Goal: Task Accomplishment & Management: Manage account settings

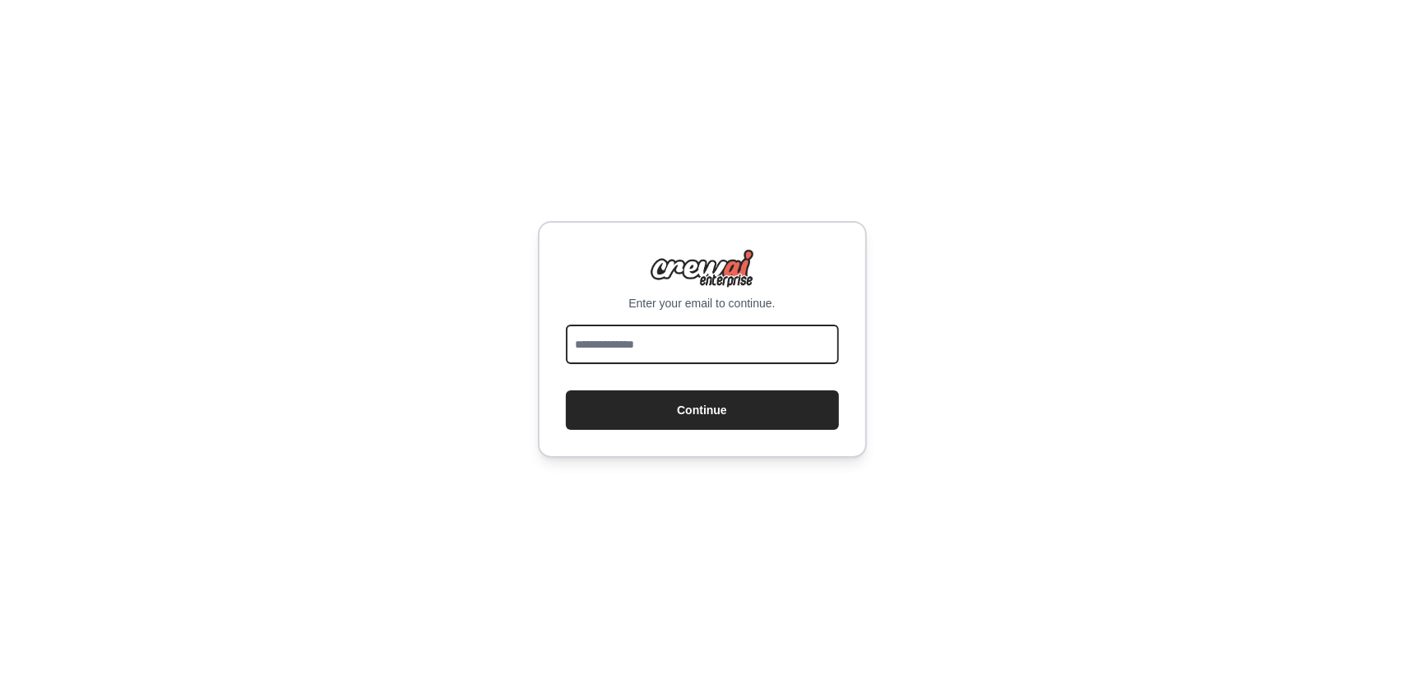
click at [716, 343] on input "email" at bounding box center [702, 344] width 273 height 39
type input "**********"
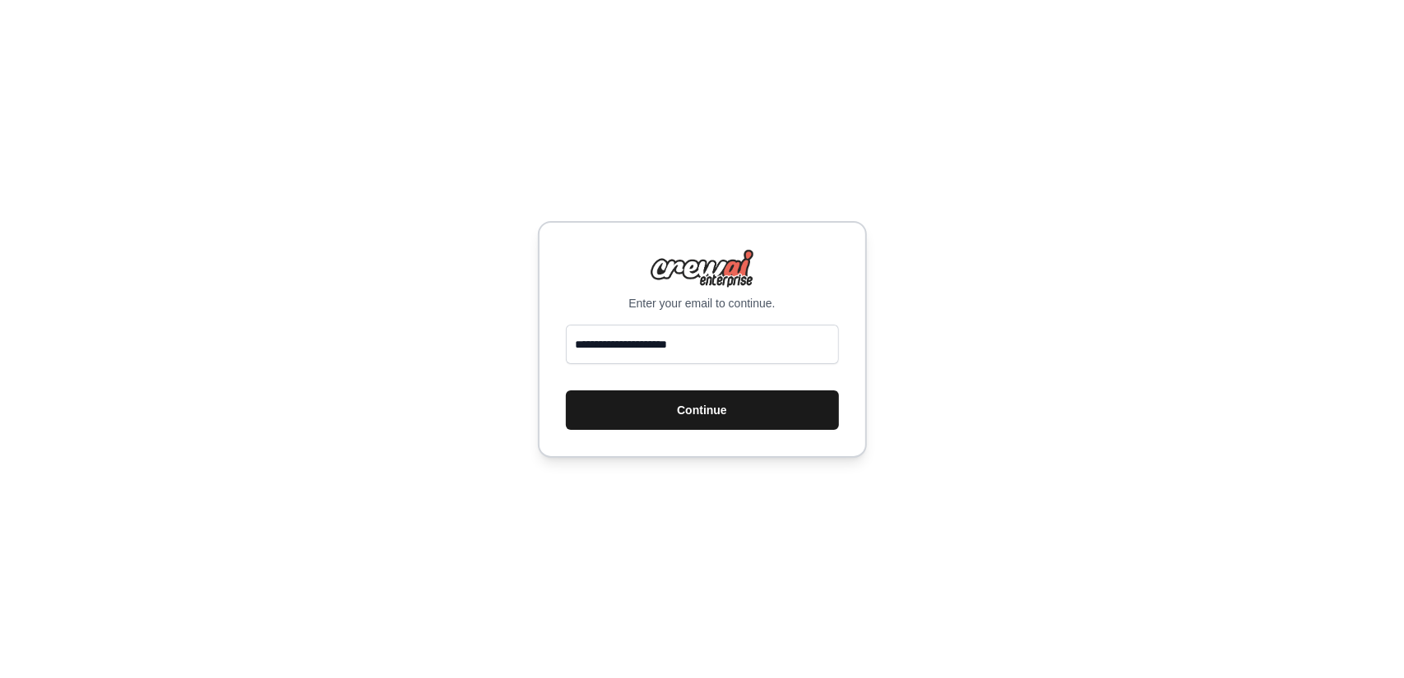
click at [784, 412] on button "Continue" at bounding box center [702, 410] width 273 height 39
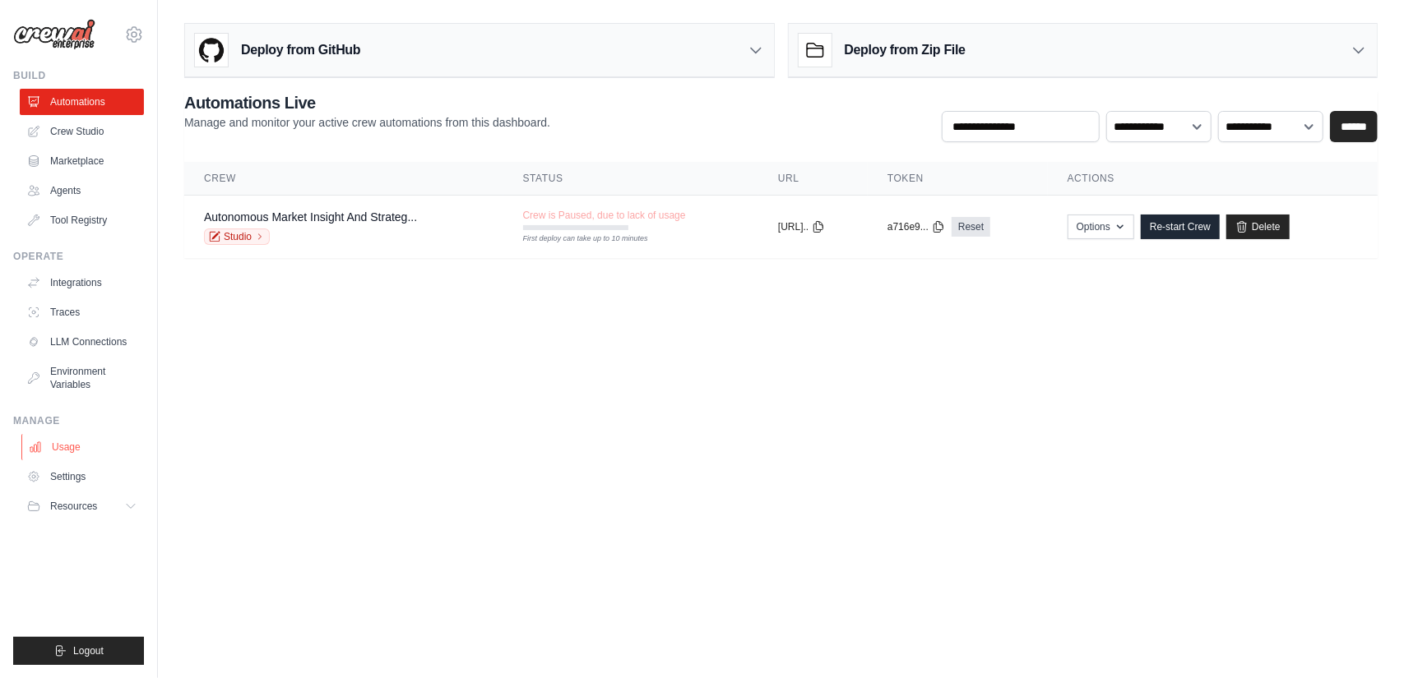
click at [80, 450] on link "Usage" at bounding box center [83, 447] width 124 height 26
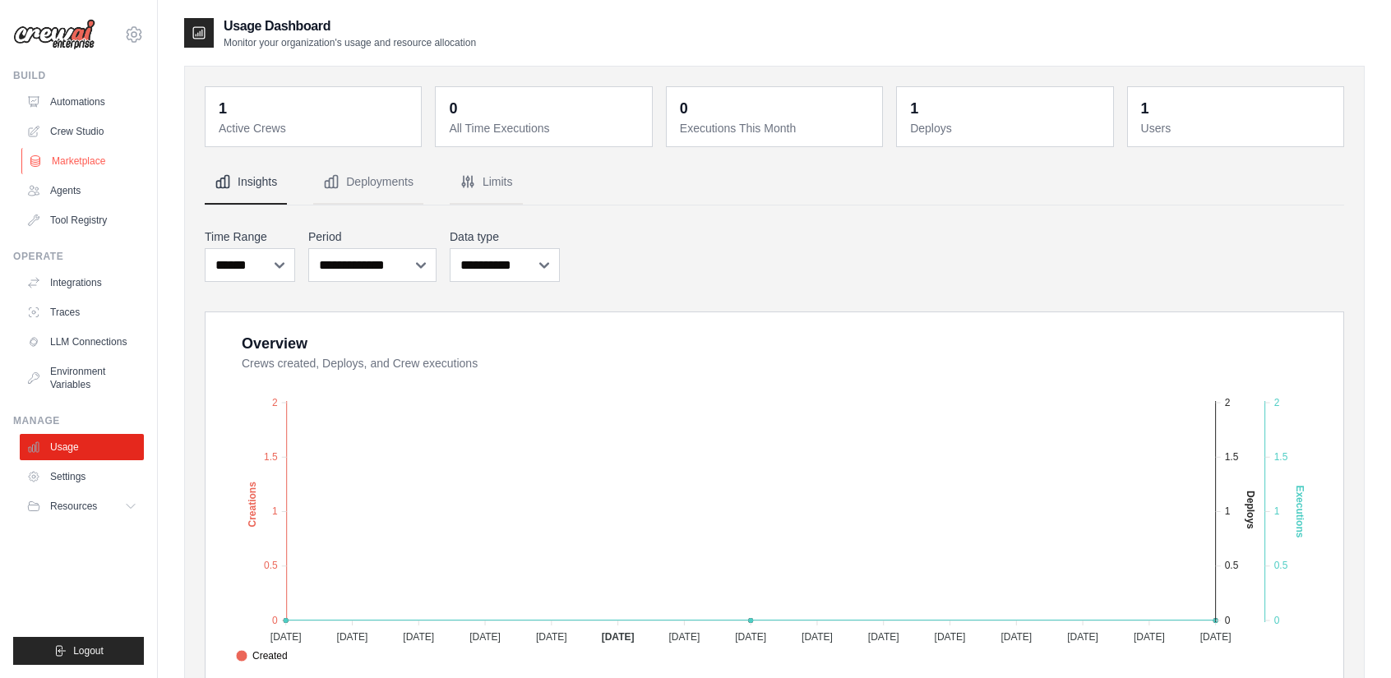
click at [94, 158] on link "Marketplace" at bounding box center [83, 161] width 124 height 26
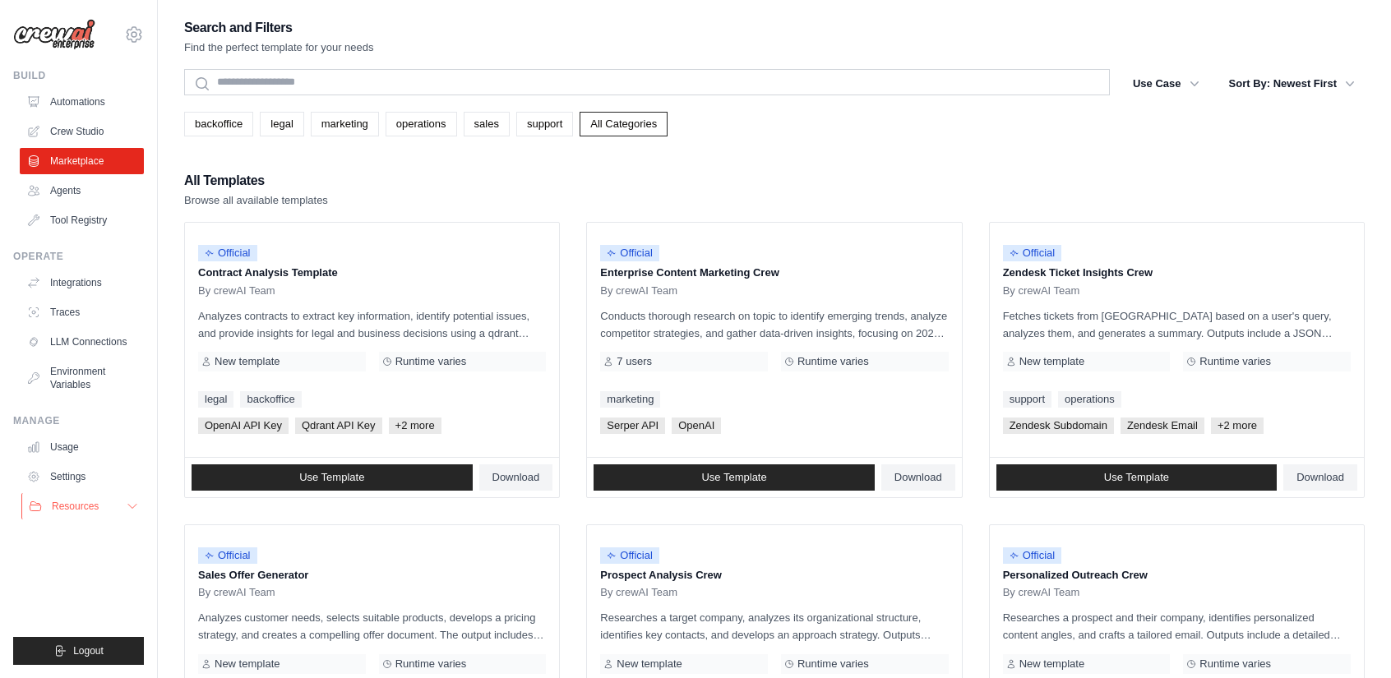
click at [95, 504] on span "Resources" at bounding box center [75, 506] width 47 height 13
click at [81, 100] on link "Automations" at bounding box center [83, 102] width 124 height 26
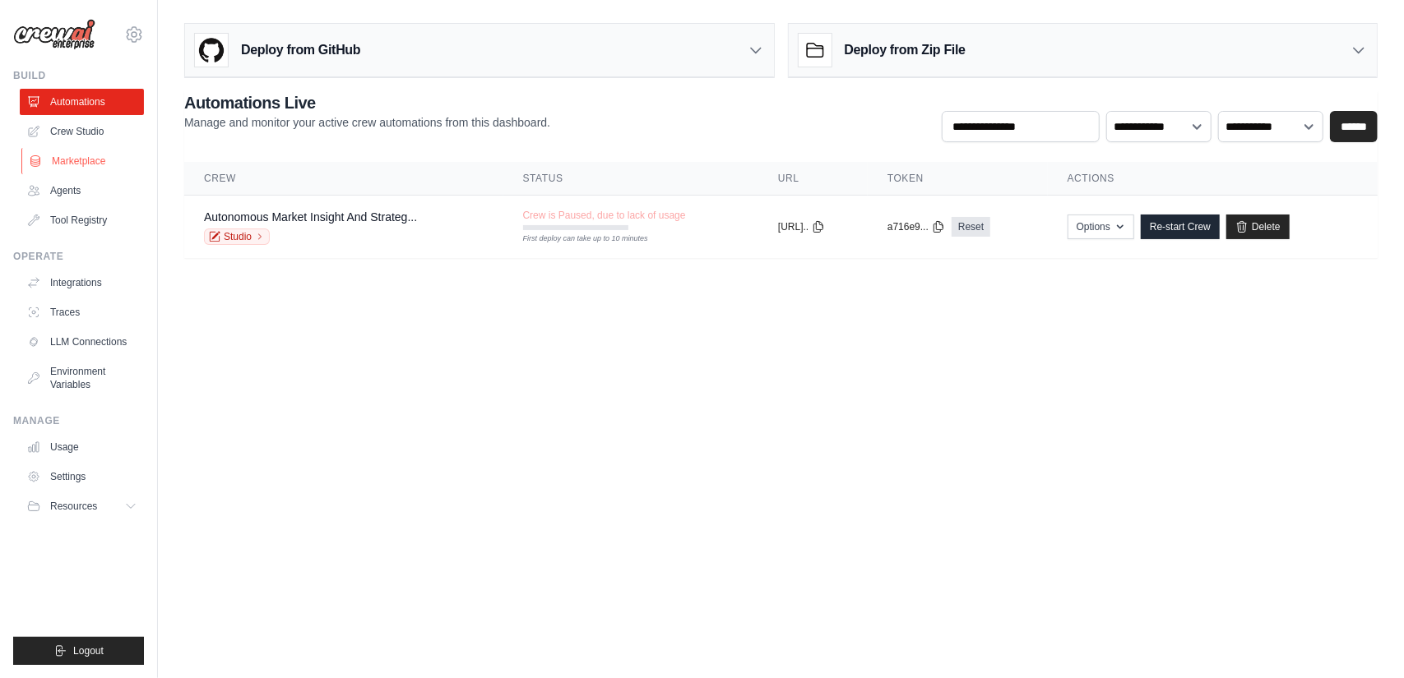
click at [81, 160] on link "Marketplace" at bounding box center [83, 161] width 124 height 26
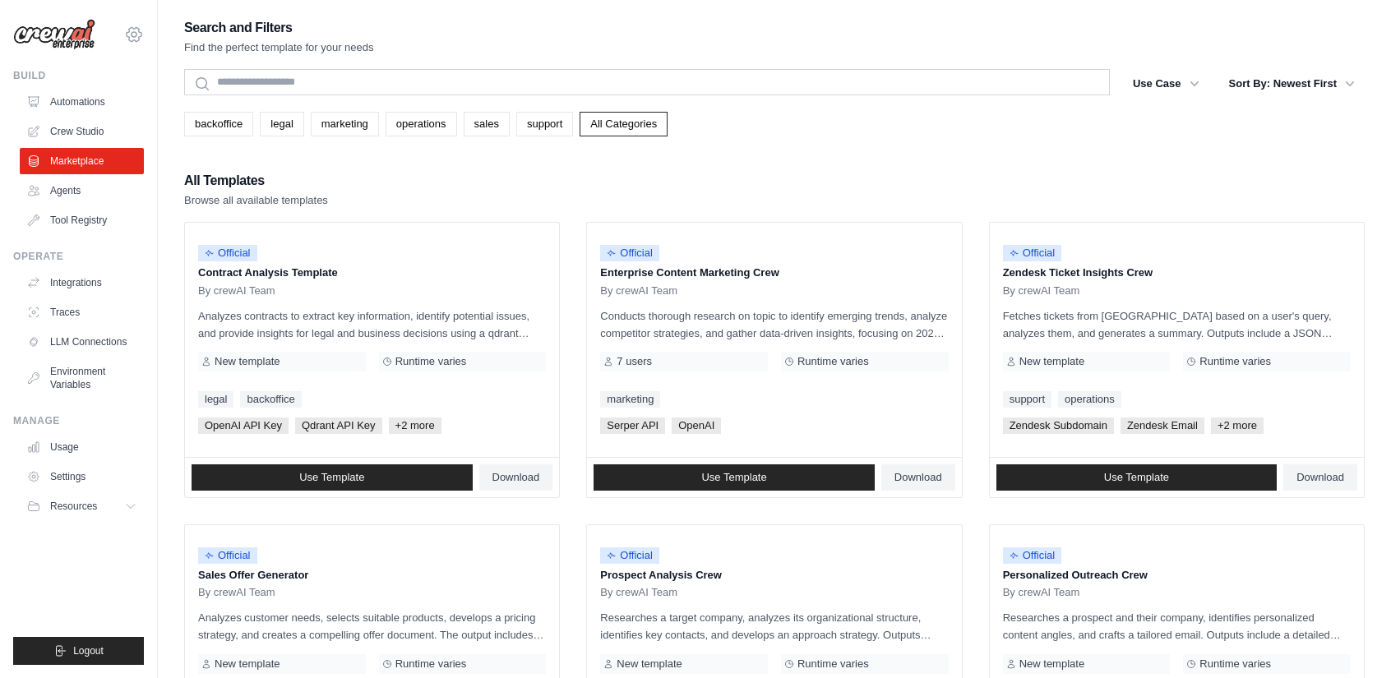
click at [131, 37] on icon at bounding box center [134, 35] width 20 height 20
click at [92, 570] on ul "Build Automations Crew Studio Marketplace Agents" at bounding box center [78, 367] width 131 height 596
click at [90, 277] on link "Integrations" at bounding box center [83, 283] width 124 height 26
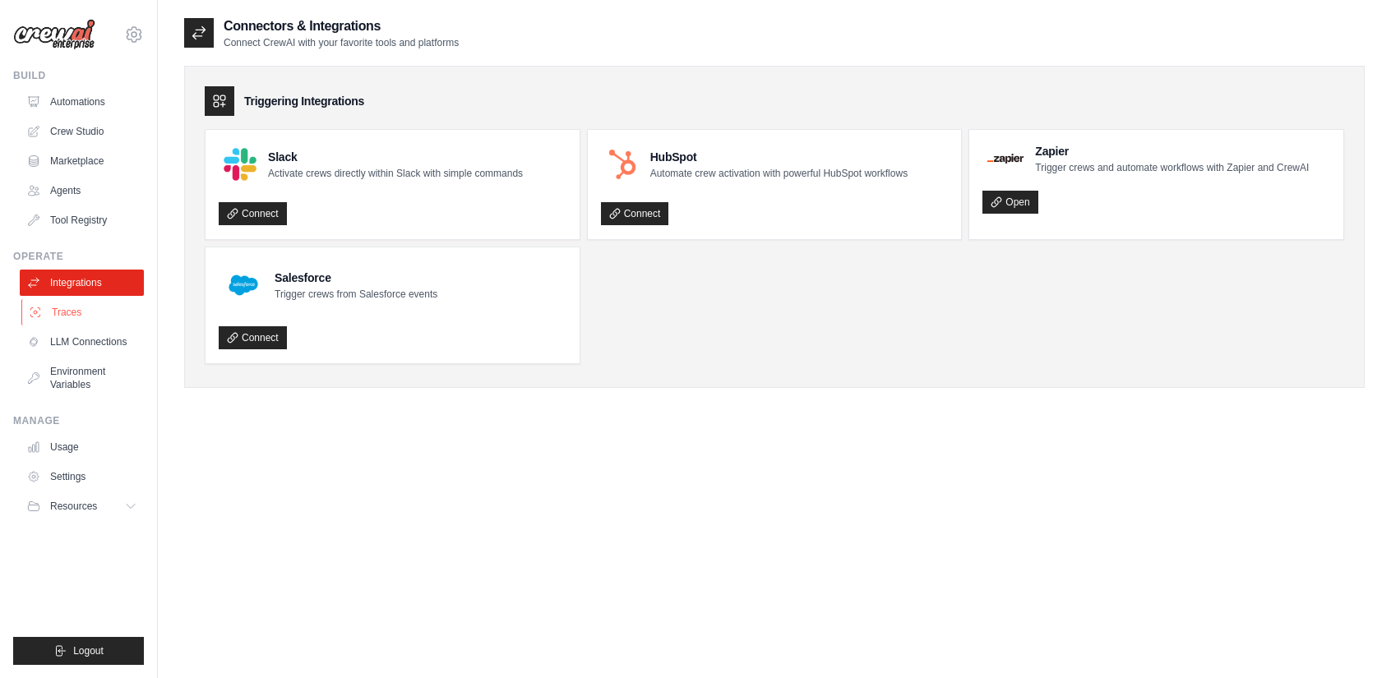
click at [69, 311] on link "Traces" at bounding box center [83, 312] width 124 height 26
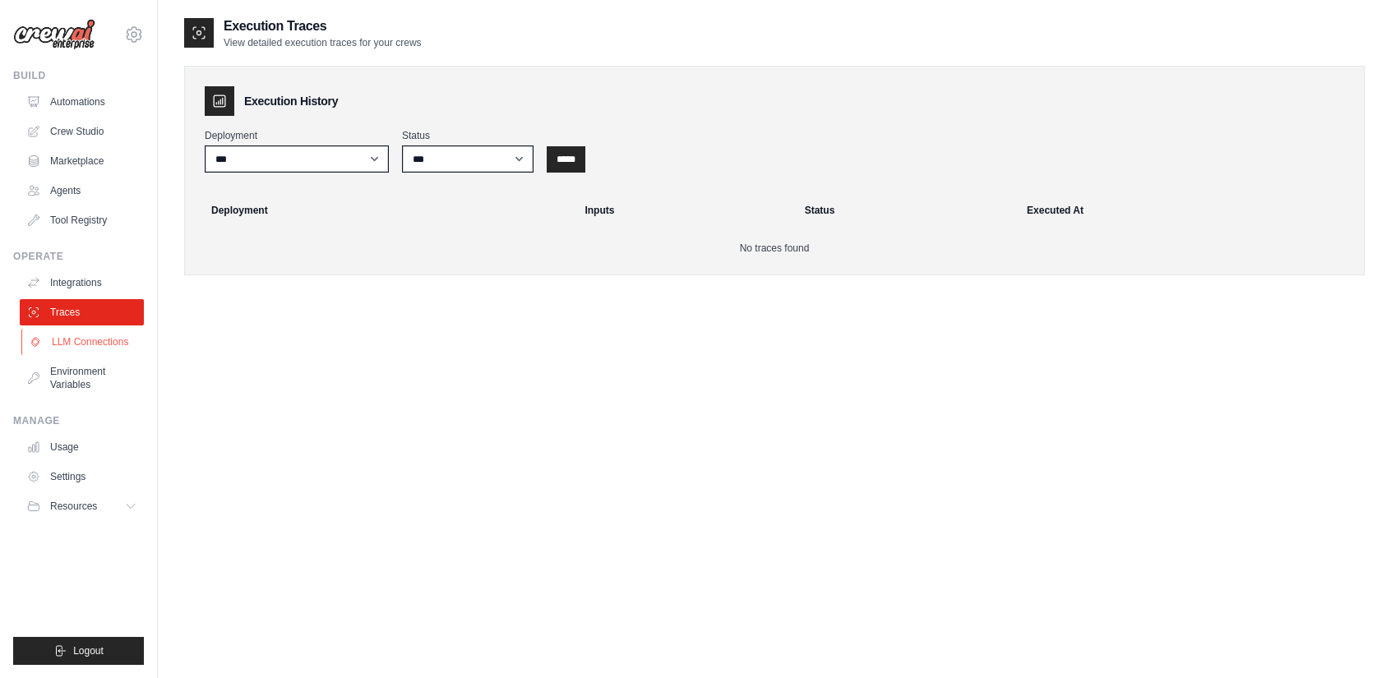
click at [81, 336] on link "LLM Connections" at bounding box center [83, 342] width 124 height 26
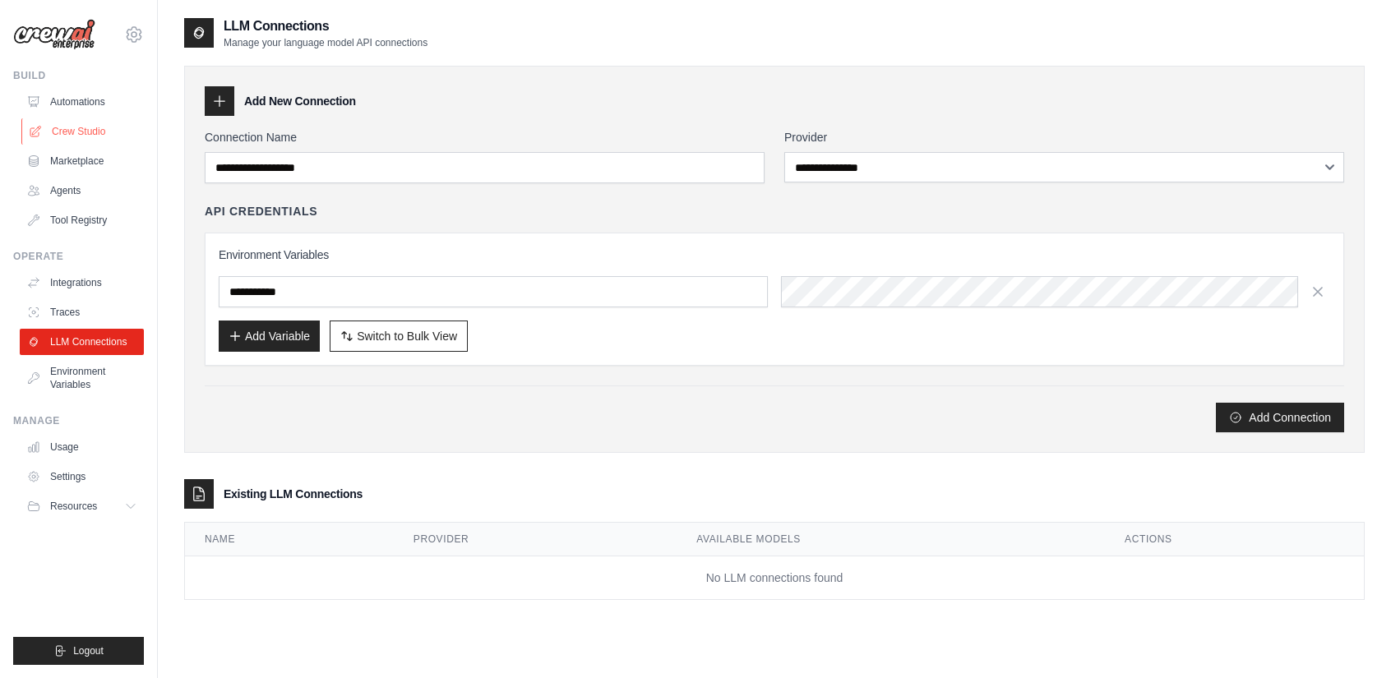
click at [95, 127] on link "Crew Studio" at bounding box center [83, 131] width 124 height 26
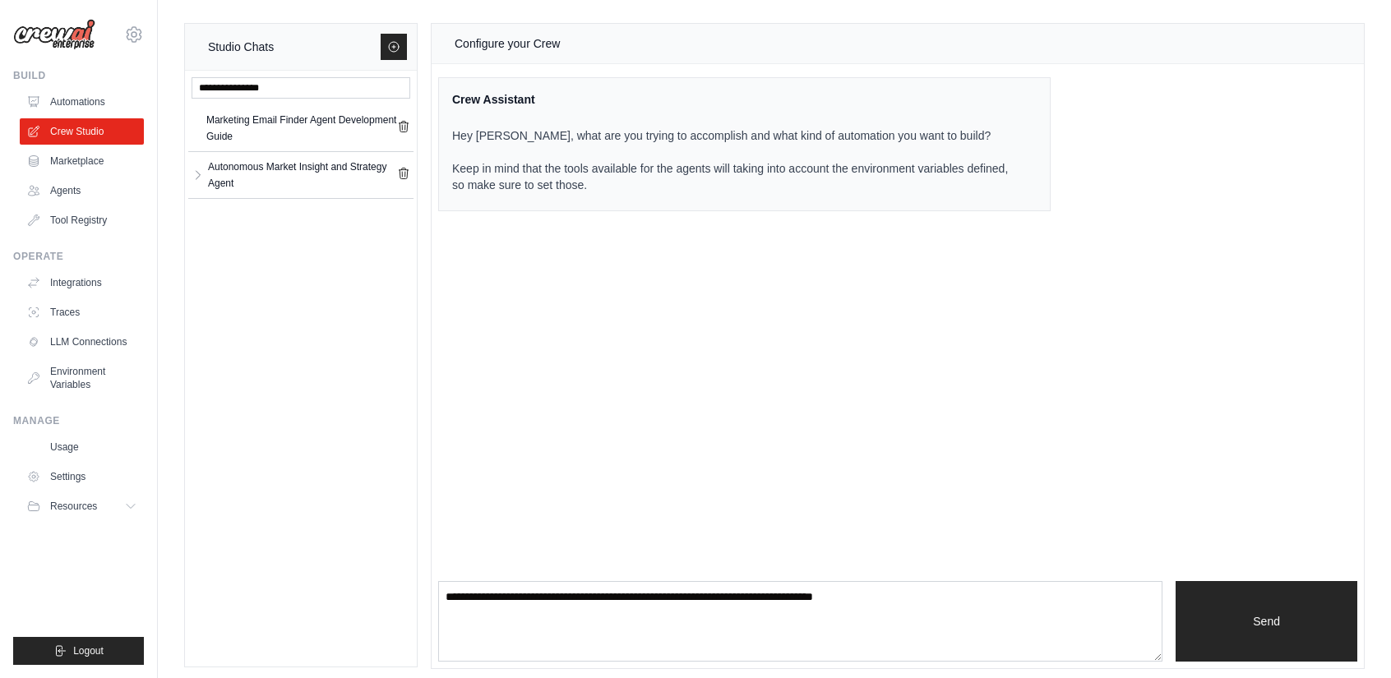
scroll to position [7, 0]
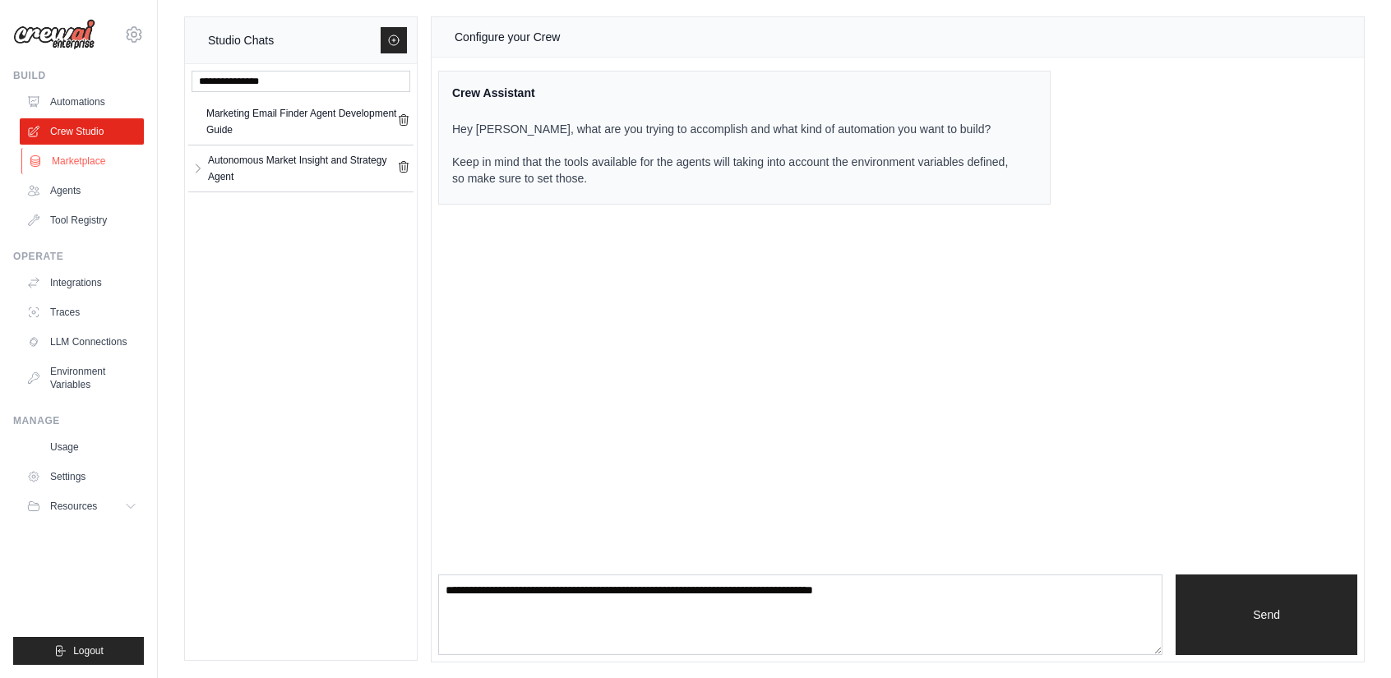
click at [101, 160] on link "Marketplace" at bounding box center [83, 161] width 124 height 26
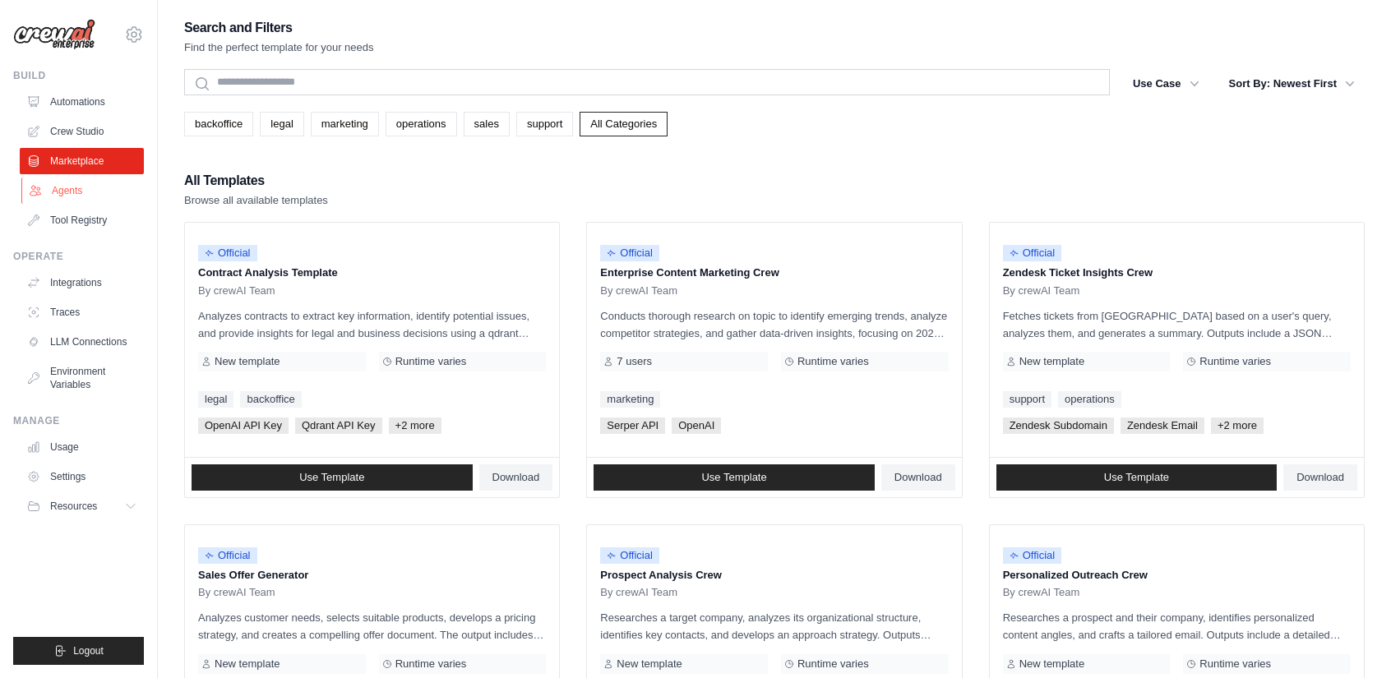
click at [67, 184] on link "Agents" at bounding box center [83, 191] width 124 height 26
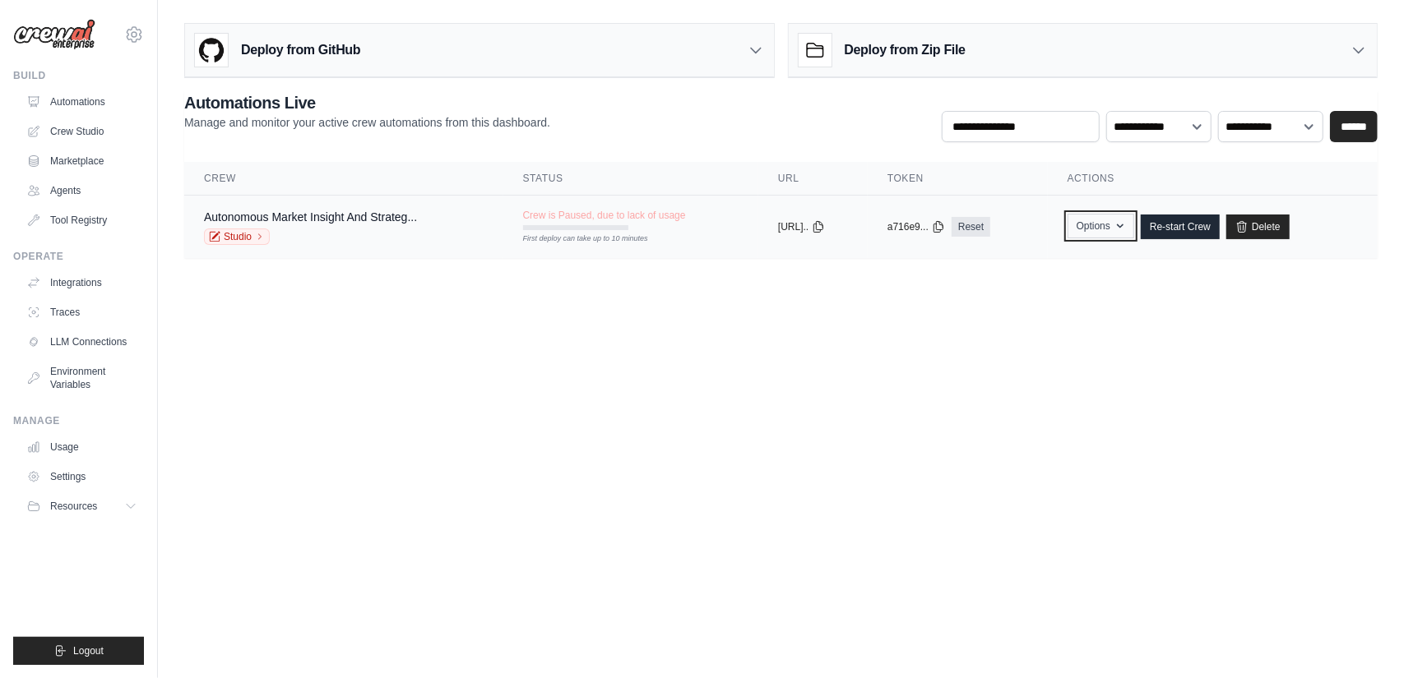
click at [1127, 226] on button "Options" at bounding box center [1100, 226] width 67 height 25
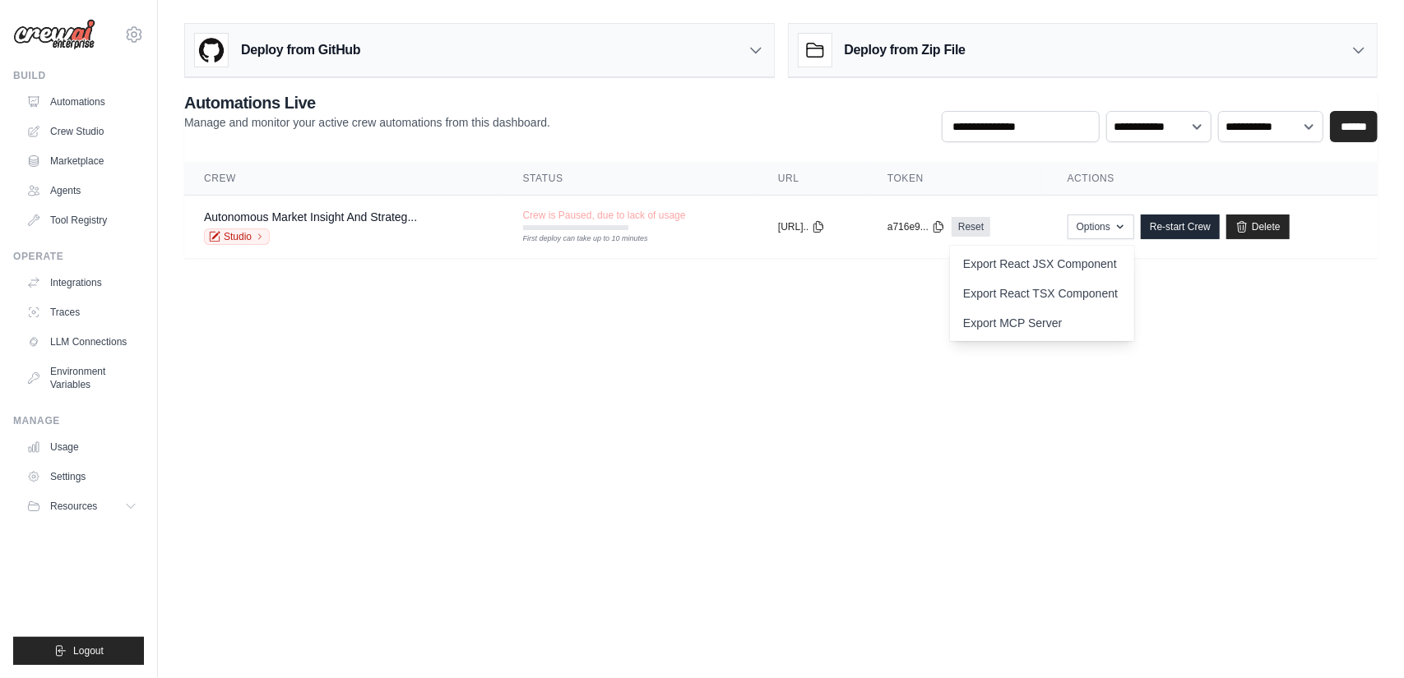
click at [817, 424] on body "jaidjashim25@gmail.com Settings Build Automations Crew Studio" at bounding box center [702, 339] width 1404 height 678
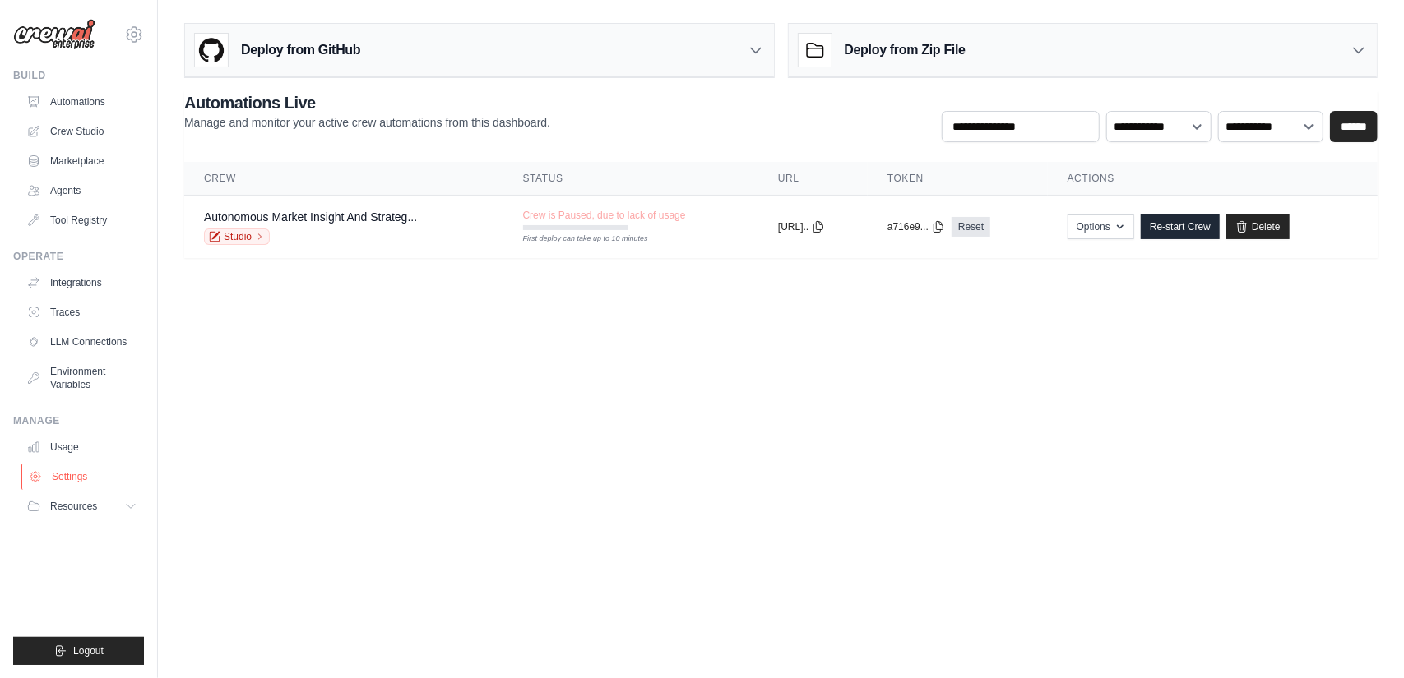
click at [76, 475] on link "Settings" at bounding box center [83, 477] width 124 height 26
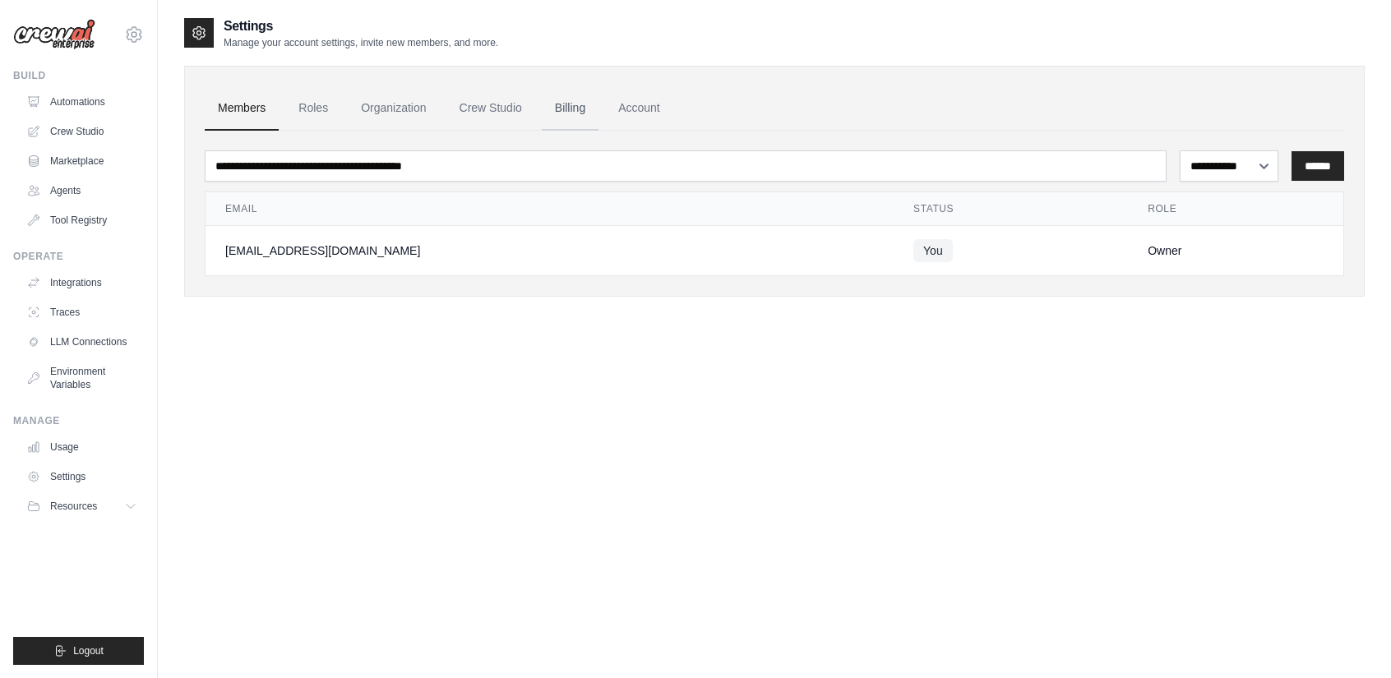
click at [569, 112] on link "Billing" at bounding box center [570, 108] width 57 height 44
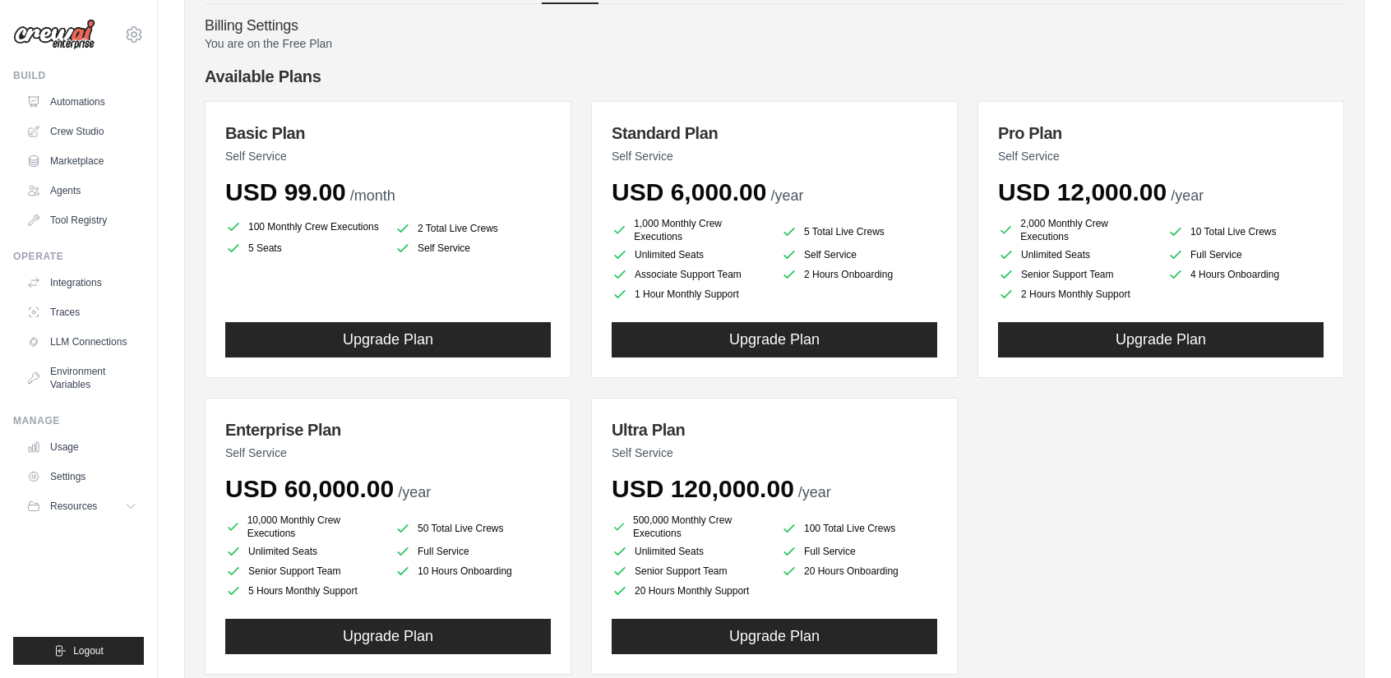
scroll to position [127, 0]
